Goal: Communication & Community: Answer question/provide support

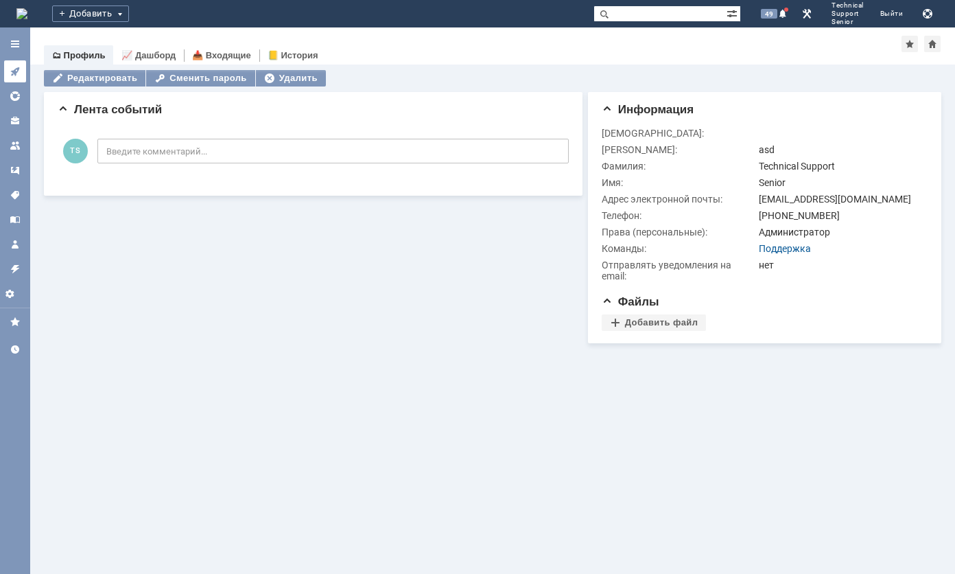
click at [16, 73] on icon at bounding box center [14, 71] width 9 height 9
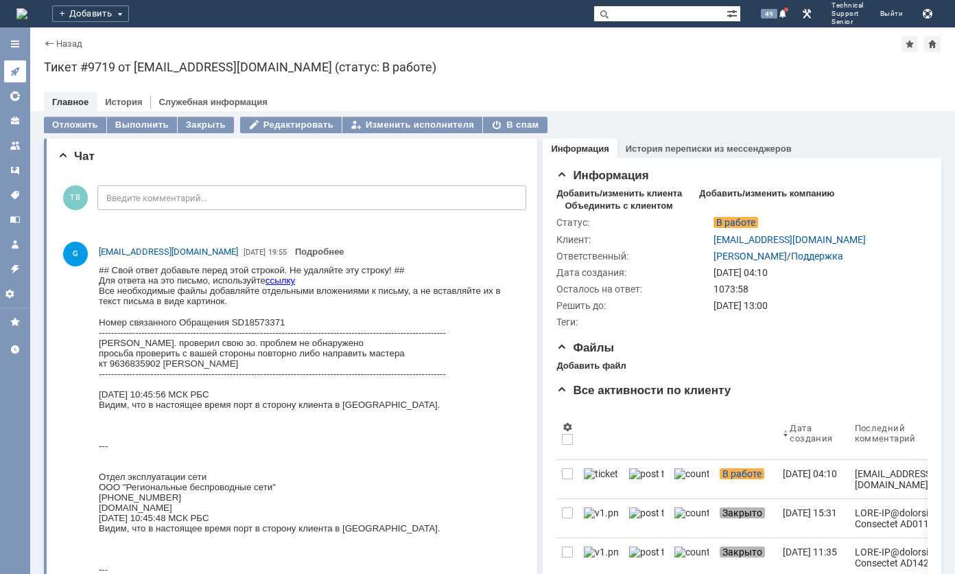
click at [19, 74] on icon at bounding box center [15, 71] width 11 height 11
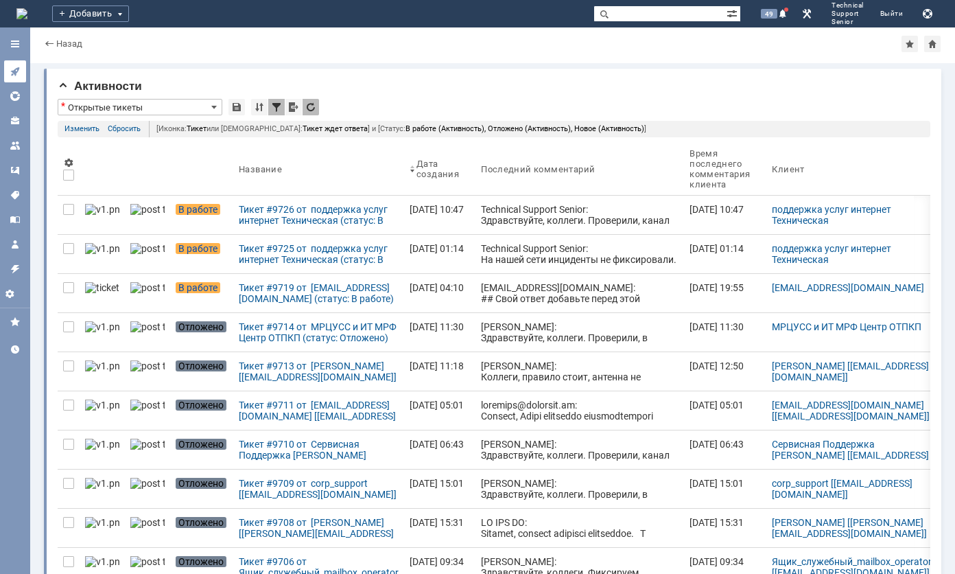
click at [17, 70] on icon at bounding box center [14, 71] width 9 height 9
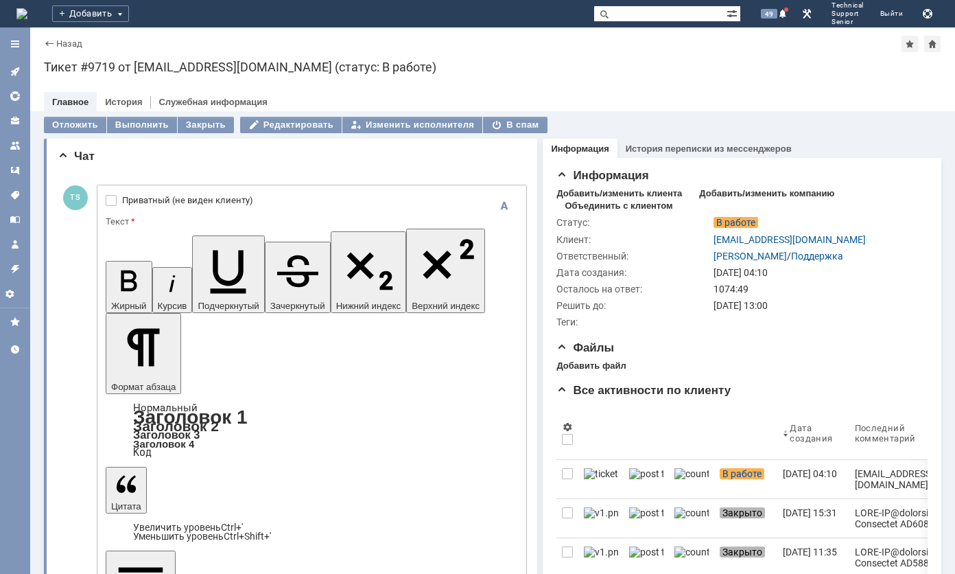
click at [69, 48] on link "Назад" at bounding box center [69, 43] width 26 height 10
